Goal: Information Seeking & Learning: Learn about a topic

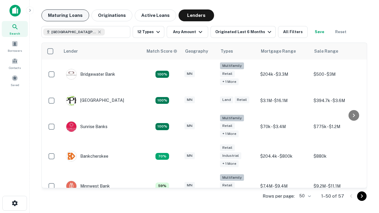
click at [65, 15] on button "Maturing Loans" at bounding box center [66, 15] width 48 height 12
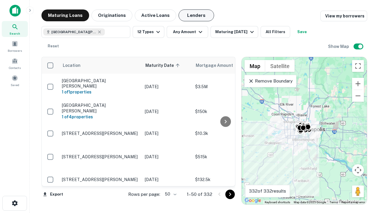
click at [197, 15] on button "Lenders" at bounding box center [197, 15] width 36 height 12
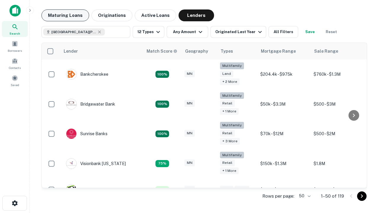
click at [65, 15] on button "Maturing Loans" at bounding box center [66, 15] width 48 height 12
